Goal: Information Seeking & Learning: Learn about a topic

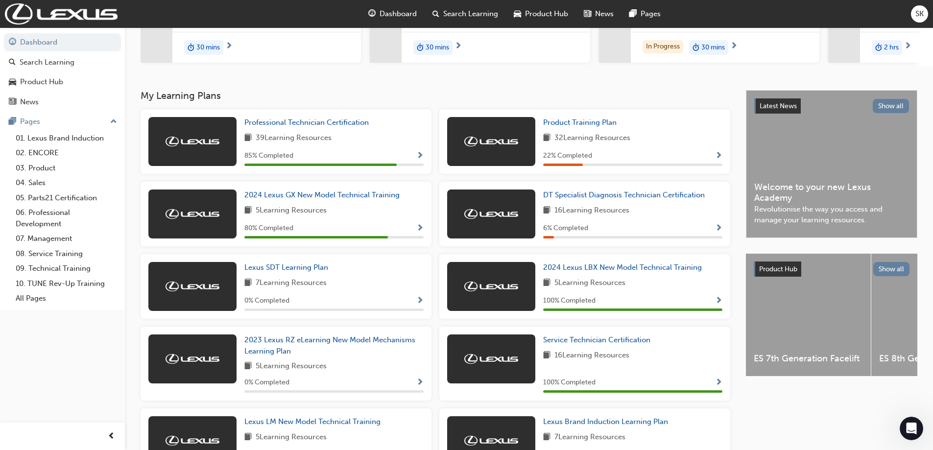
scroll to position [172, 0]
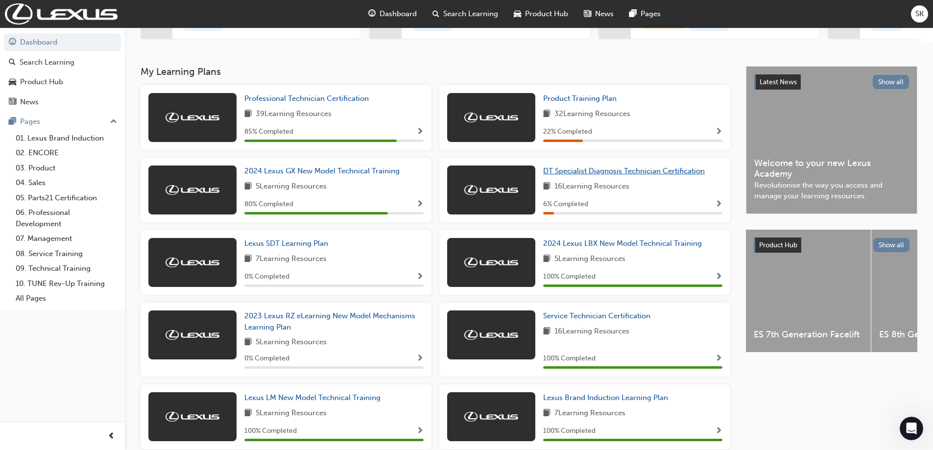
click at [653, 175] on span "DT Specialist Diagnosis Technician Certification" at bounding box center [624, 171] width 162 height 9
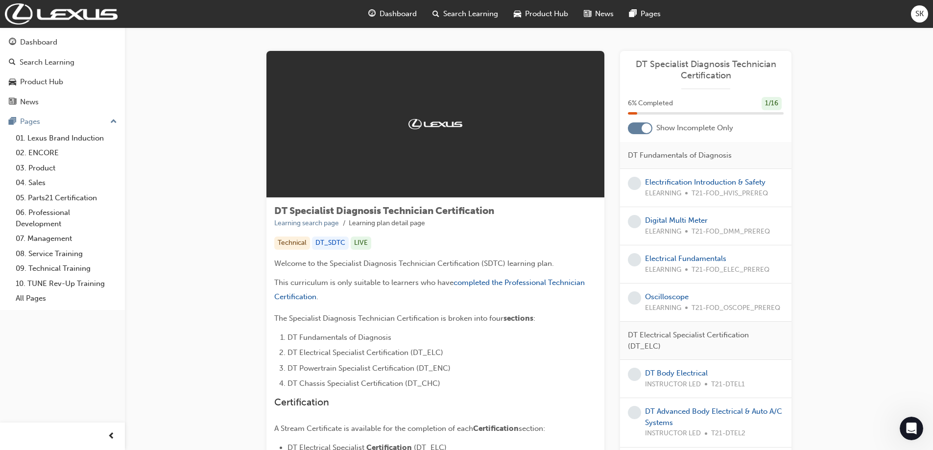
click at [918, 15] on span "SK" at bounding box center [920, 13] width 8 height 11
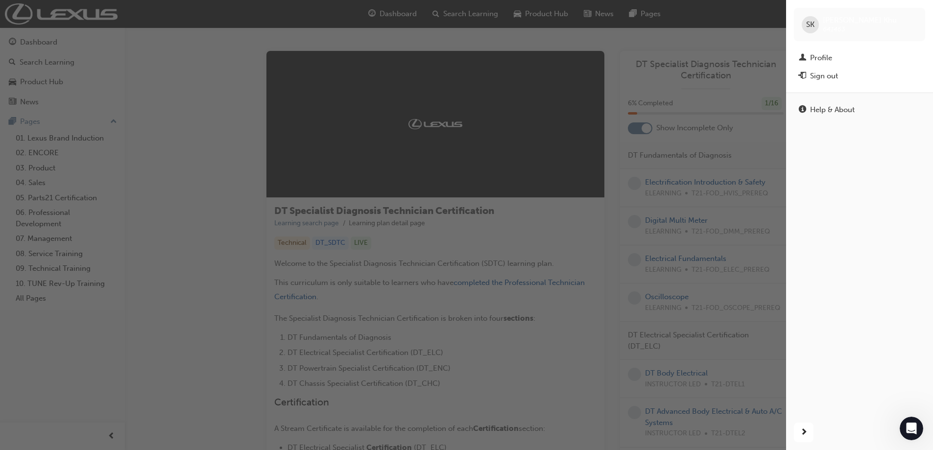
click at [196, 107] on div "button" at bounding box center [393, 225] width 786 height 450
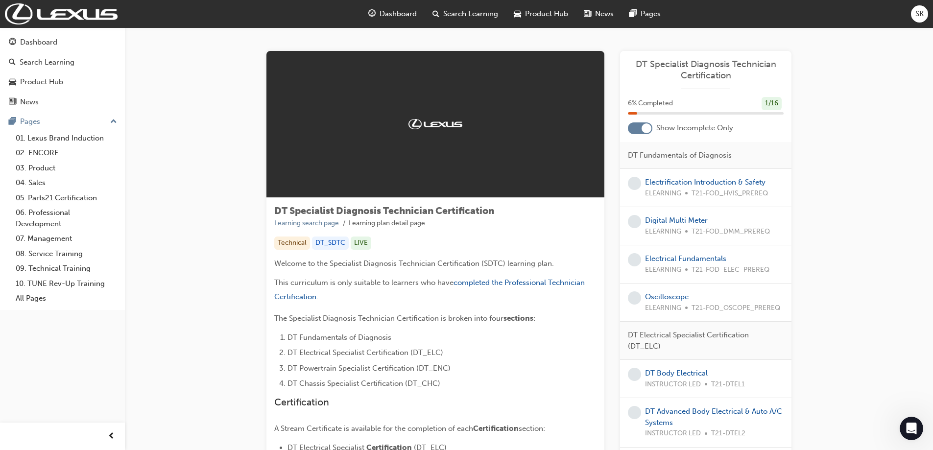
click at [919, 19] on span "SK" at bounding box center [920, 13] width 8 height 11
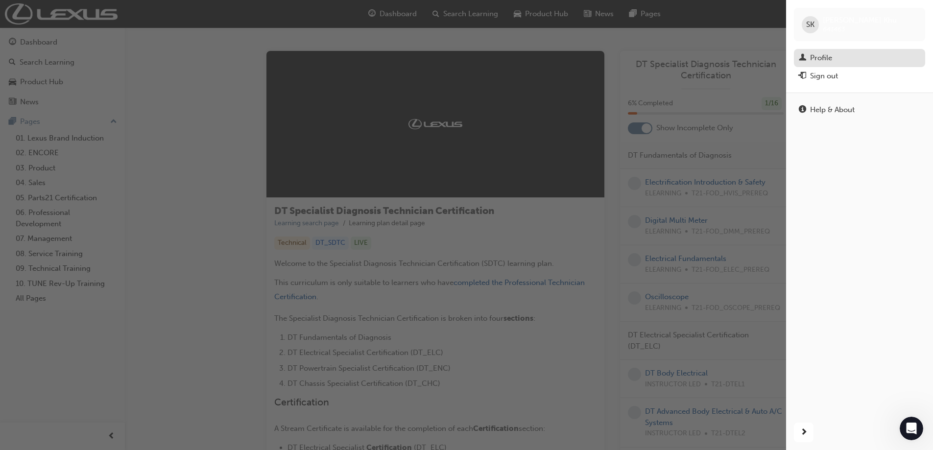
click at [850, 55] on div "Profile" at bounding box center [860, 58] width 122 height 12
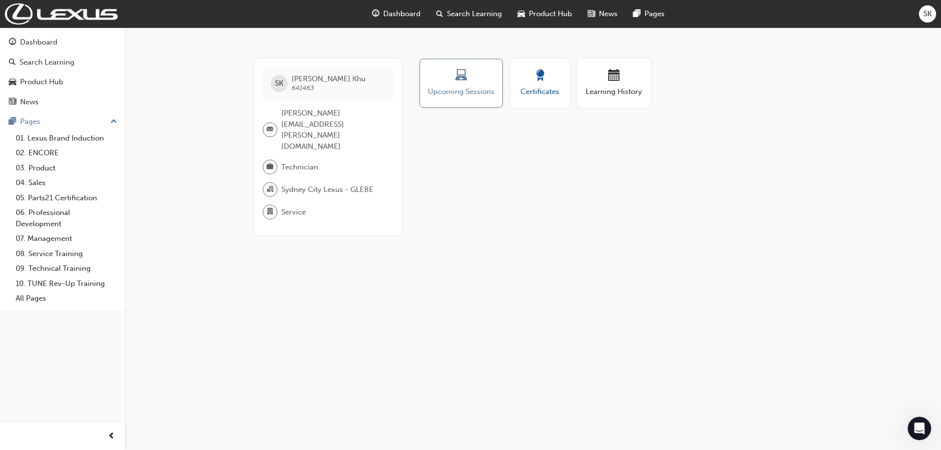
click at [543, 98] on button "Certificates" at bounding box center [540, 83] width 59 height 49
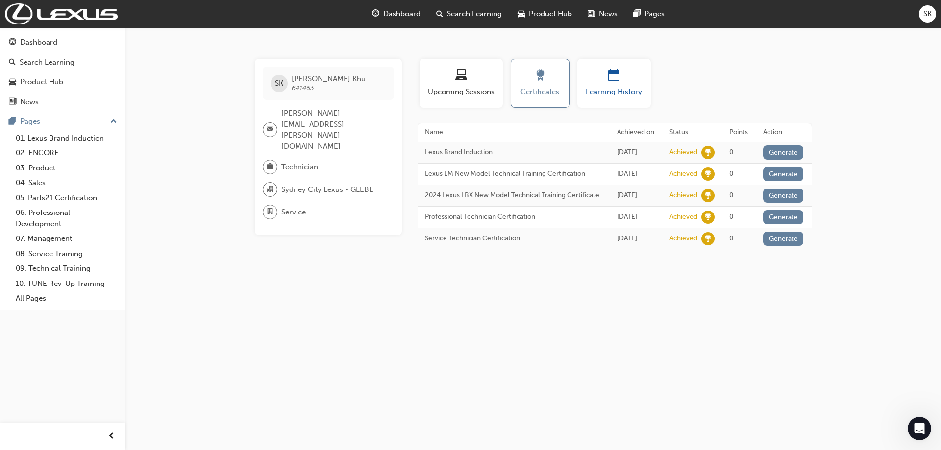
click at [595, 79] on div "button" at bounding box center [614, 77] width 59 height 15
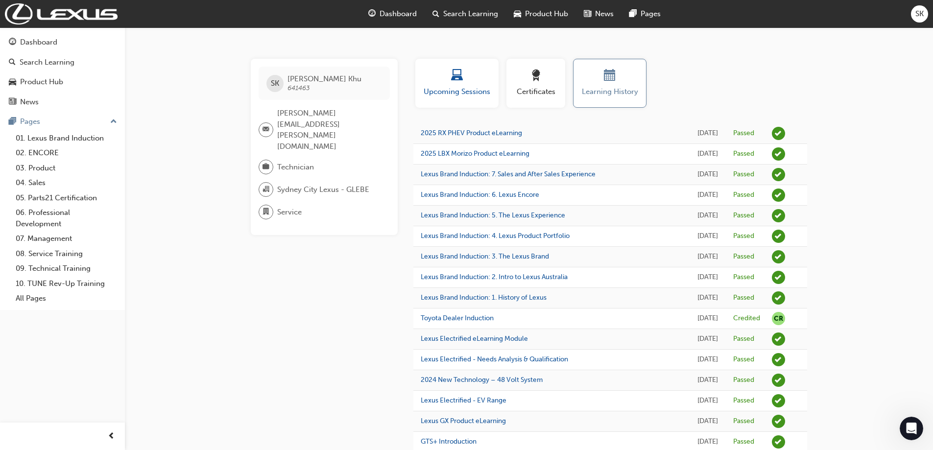
click at [454, 78] on span "laptop-icon" at bounding box center [457, 76] width 12 height 13
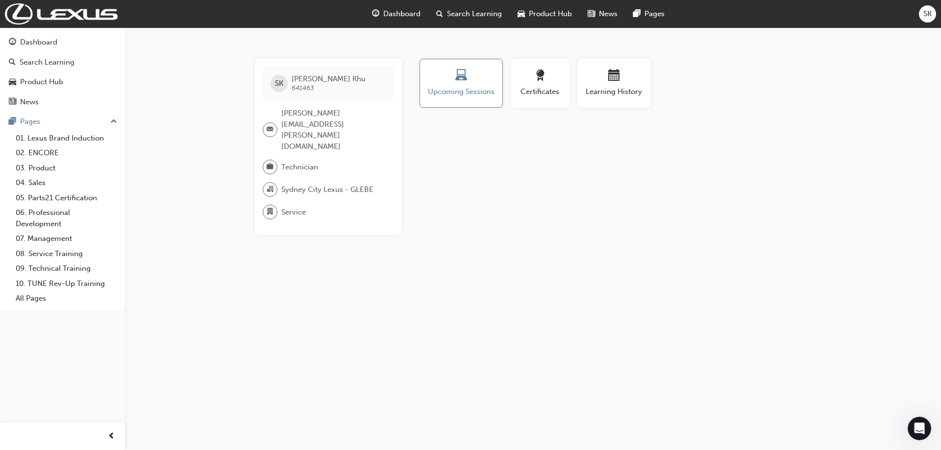
click at [404, 19] on span "Dashboard" at bounding box center [401, 13] width 37 height 11
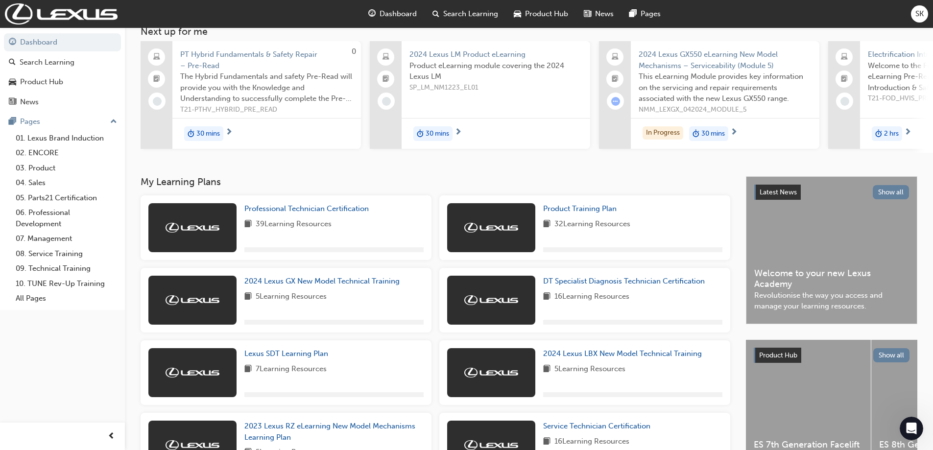
scroll to position [196, 0]
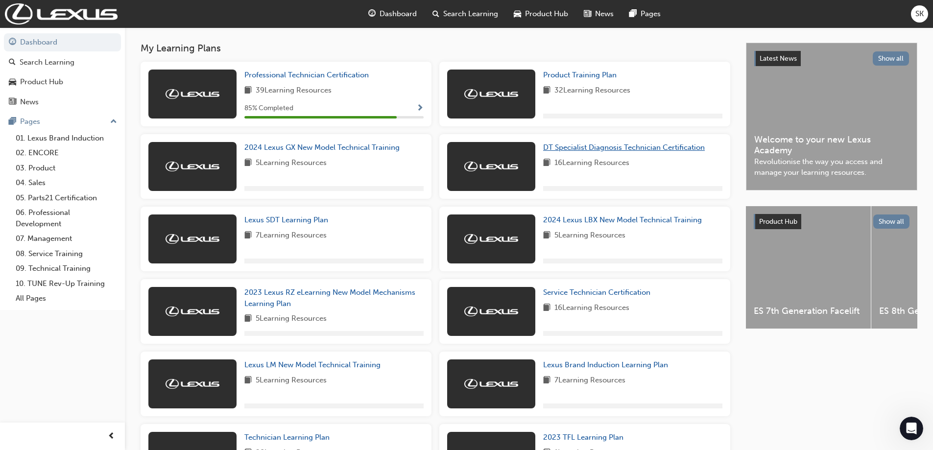
click at [581, 151] on span "DT Specialist Diagnosis Technician Certification" at bounding box center [624, 147] width 162 height 9
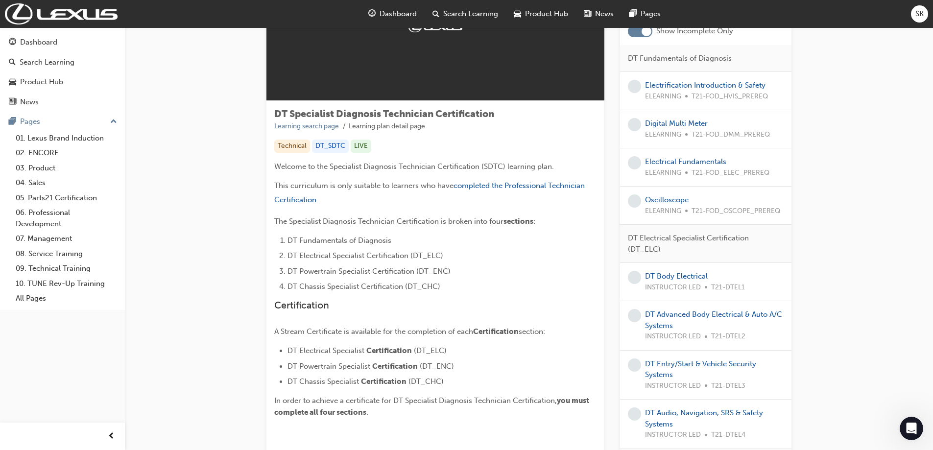
scroll to position [98, 0]
click at [531, 184] on span "completed the Professional Technician Certification" at bounding box center [430, 191] width 313 height 23
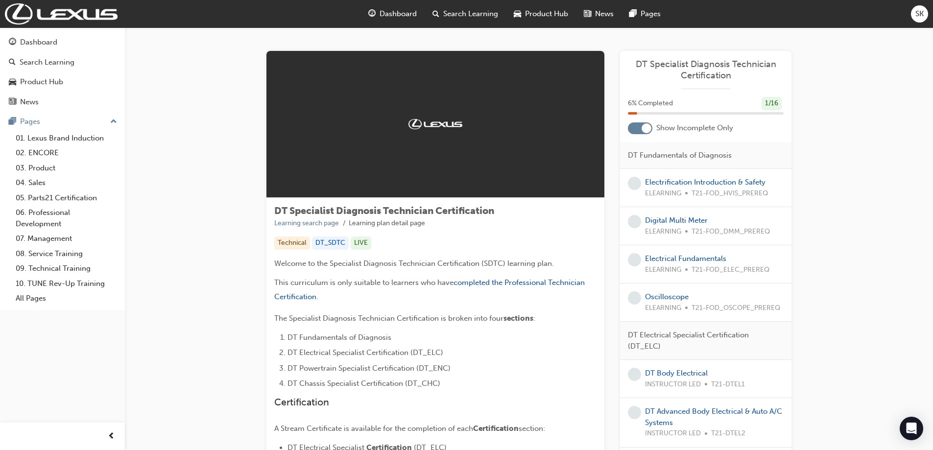
click at [640, 132] on div at bounding box center [640, 129] width 25 height 12
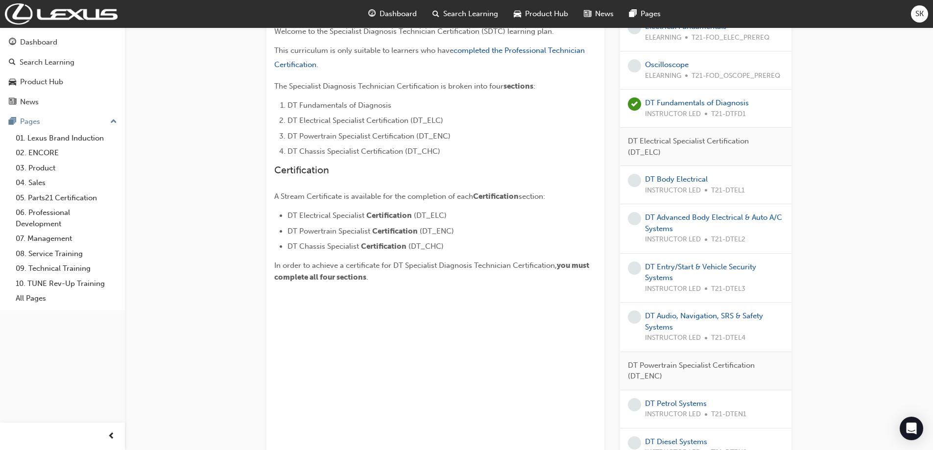
scroll to position [196, 0]
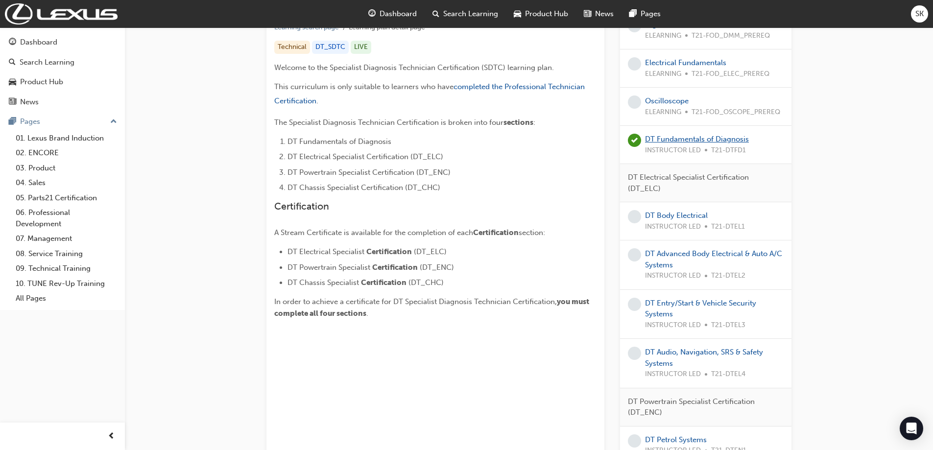
click at [708, 135] on link "DT Fundamentals of Diagnosis" at bounding box center [697, 139] width 104 height 9
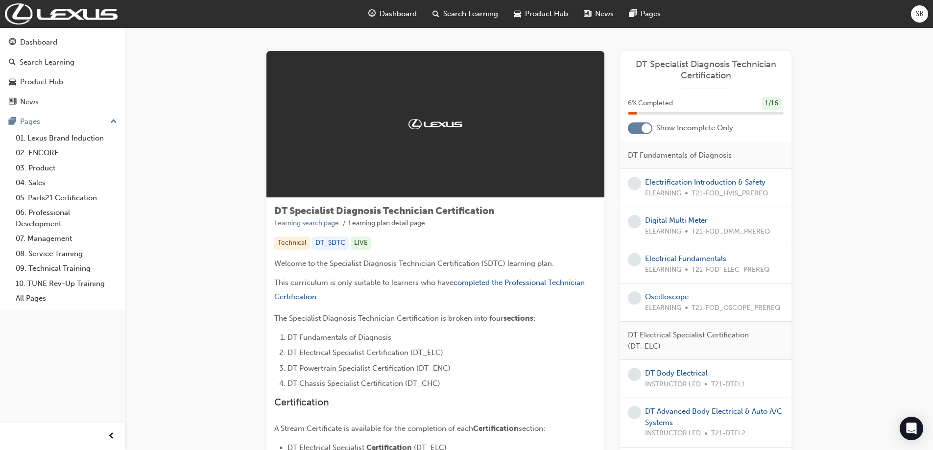
click at [398, 11] on span "Dashboard" at bounding box center [398, 13] width 37 height 11
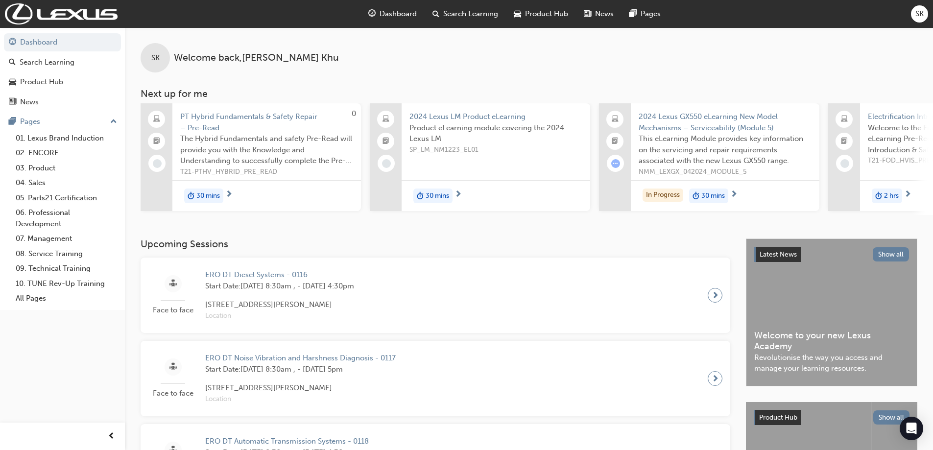
click at [398, 12] on span "Dashboard" at bounding box center [398, 13] width 37 height 11
click at [70, 43] on link "Dashboard" at bounding box center [62, 42] width 117 height 18
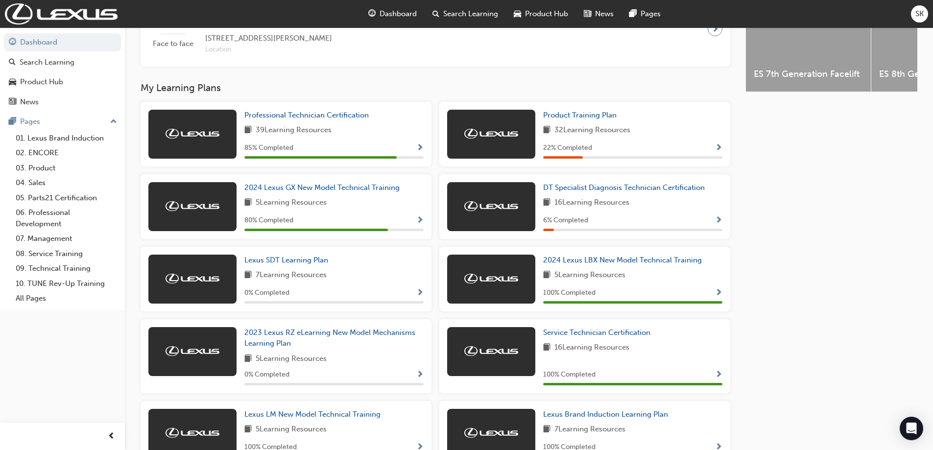
scroll to position [441, 0]
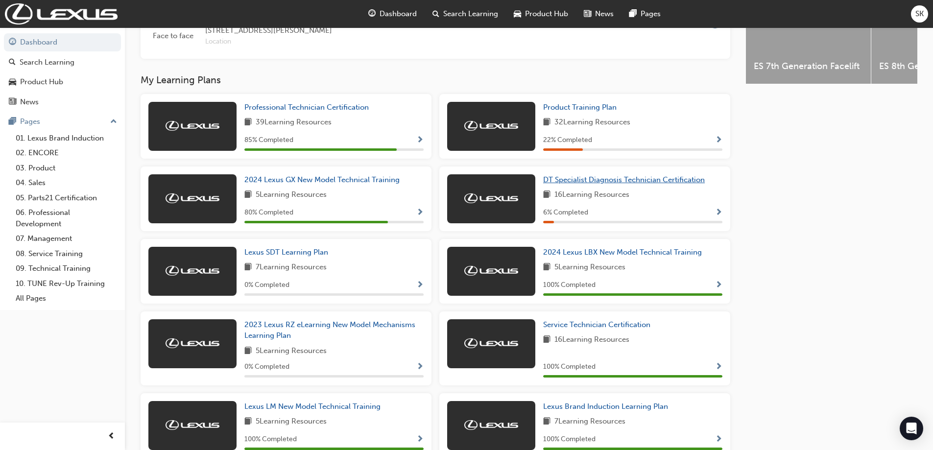
click at [594, 183] on span "DT Specialist Diagnosis Technician Certification" at bounding box center [624, 179] width 162 height 9
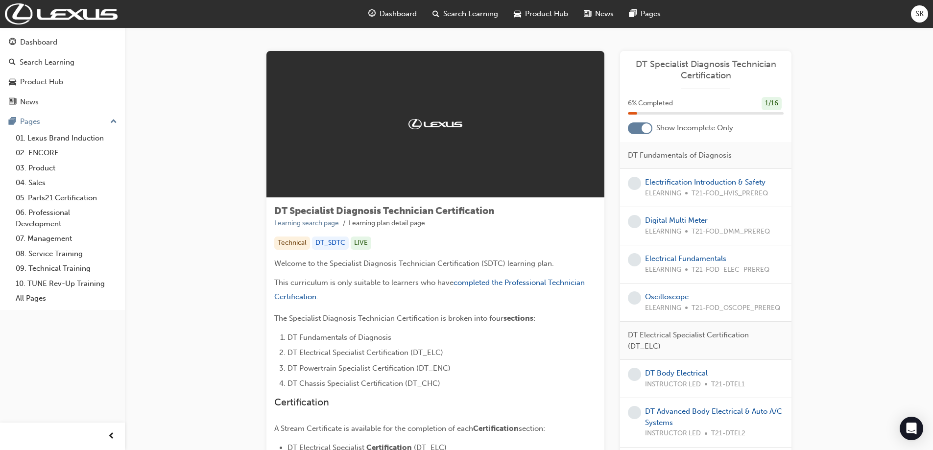
click at [649, 130] on div at bounding box center [647, 128] width 10 height 10
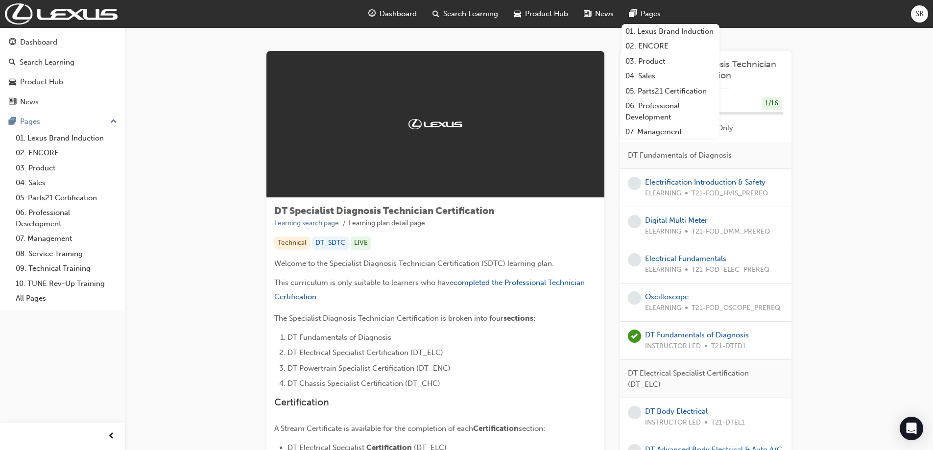
click at [916, 14] on span "SK" at bounding box center [920, 13] width 8 height 11
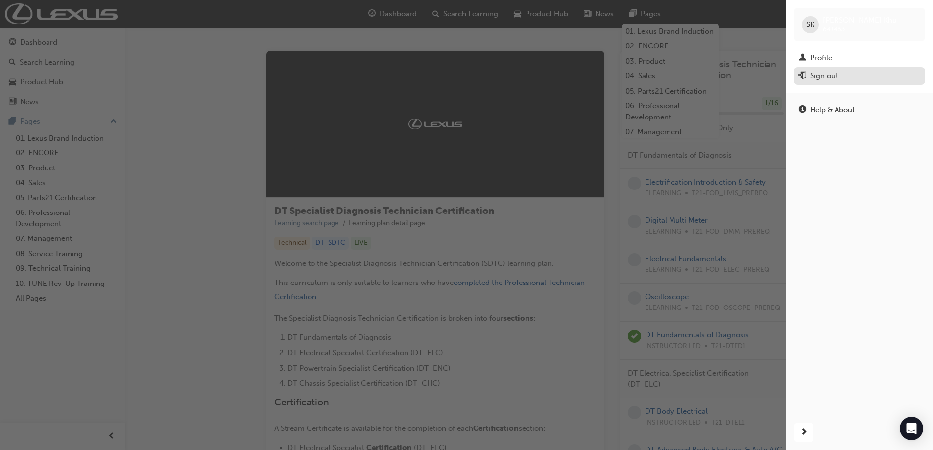
click at [846, 71] on div "Sign out" at bounding box center [860, 76] width 122 height 12
